Goal: Navigation & Orientation: Find specific page/section

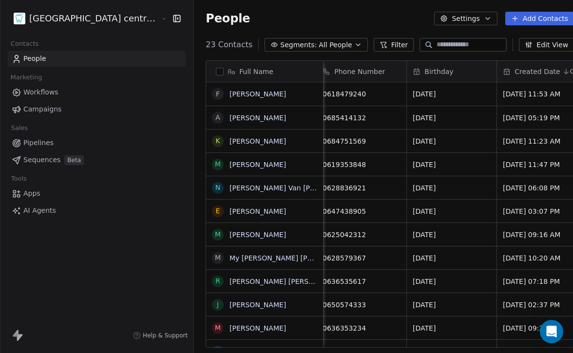
scroll to position [0, 279]
click at [84, 19] on html "Tandheelkundig centrum Sassembourg Contacts People Marketing Workflows Campaign…" at bounding box center [286, 176] width 573 height 353
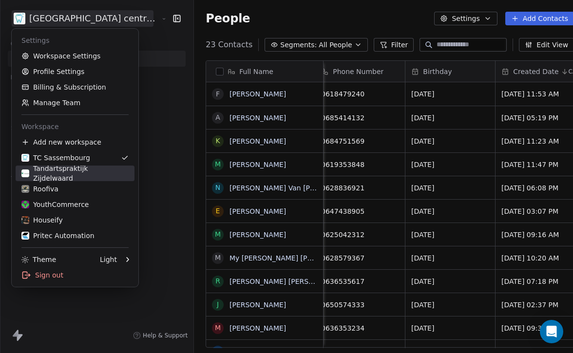
click at [70, 168] on link "Tandartspraktijk Zijdelwaard" at bounding box center [75, 174] width 119 height 16
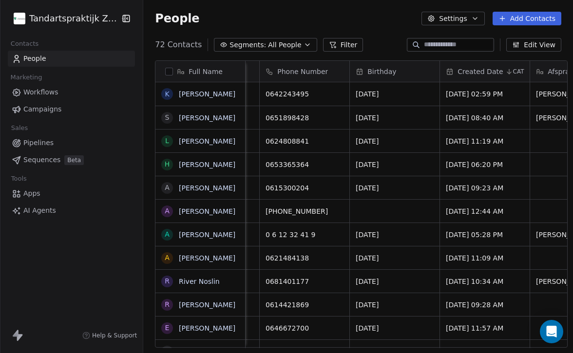
scroll to position [0, 438]
click at [66, 28] on div "Tandartspraktijk Zijdelwaard" at bounding box center [71, 18] width 143 height 37
click at [76, 24] on html "Tandartspraktijk Zijdelwaard Contacts People Marketing Workflows Campaigns Sale…" at bounding box center [286, 176] width 573 height 353
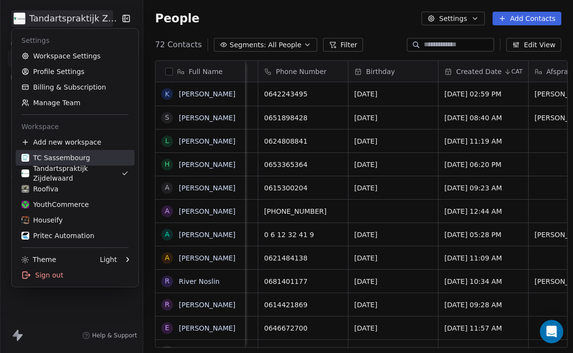
click at [97, 152] on link "TC Sassembourg" at bounding box center [75, 158] width 119 height 16
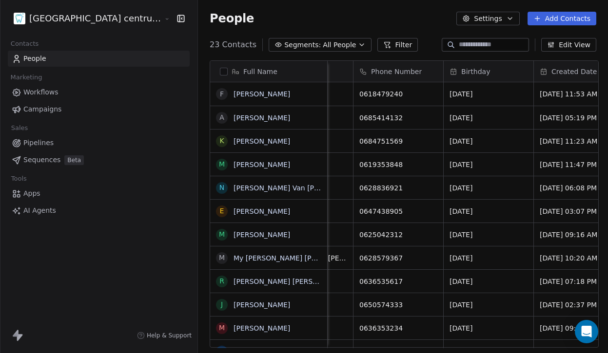
scroll to position [311, 445]
click at [136, 12] on html "Tandheelkundig centrum Sassembourg Contacts People Marketing Workflows Campaign…" at bounding box center [304, 176] width 608 height 353
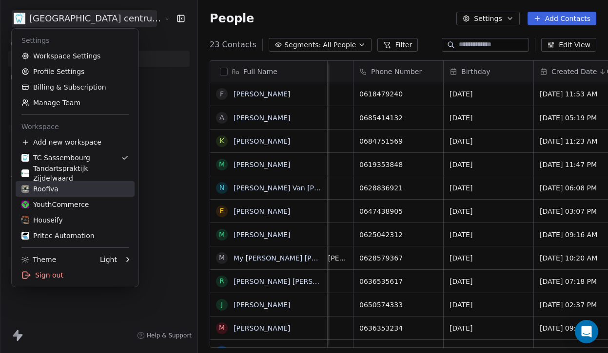
click at [67, 186] on div "Roofiva" at bounding box center [74, 189] width 107 height 10
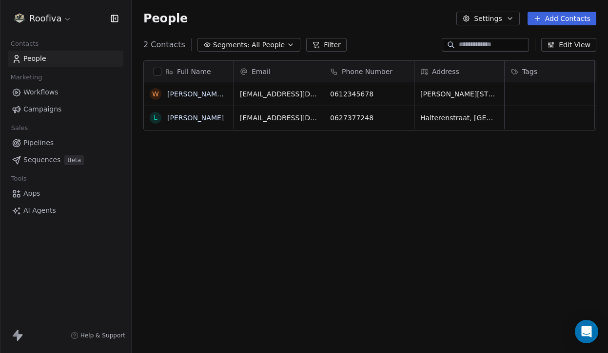
scroll to position [311, 476]
click at [76, 21] on div "Roofiva" at bounding box center [66, 19] width 108 height 14
click at [59, 20] on html "Roofiva Contacts People Marketing Workflows Campaigns Sales Pipelines Sequences…" at bounding box center [304, 176] width 608 height 353
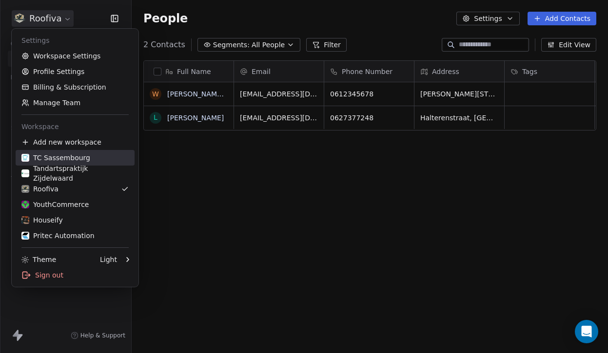
click at [77, 155] on div "TC Sassembourg" at bounding box center [55, 158] width 69 height 10
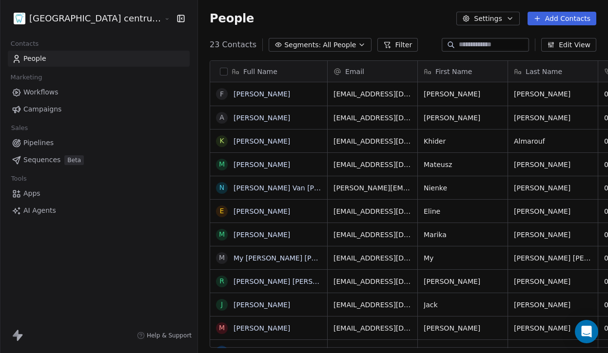
scroll to position [311, 445]
